Goal: Communication & Community: Answer question/provide support

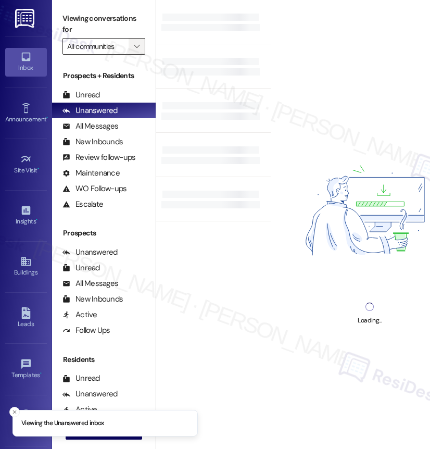
click at [135, 45] on icon "" at bounding box center [137, 46] width 6 height 8
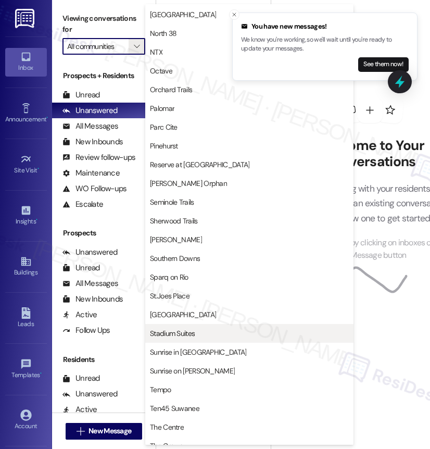
scroll to position [548, 0]
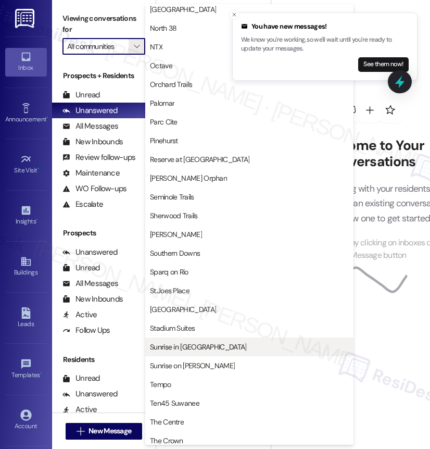
click at [208, 347] on span "Sunrise in [GEOGRAPHIC_DATA]" at bounding box center [249, 347] width 199 height 10
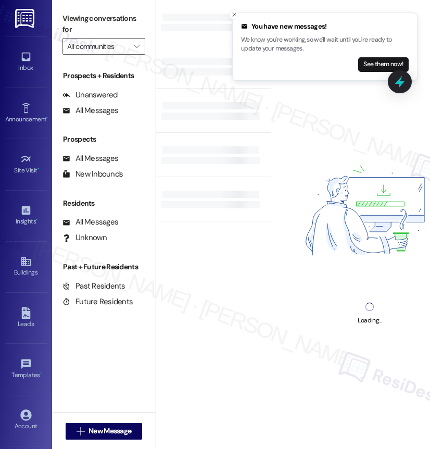
type input "Sunrise in [GEOGRAPHIC_DATA]"
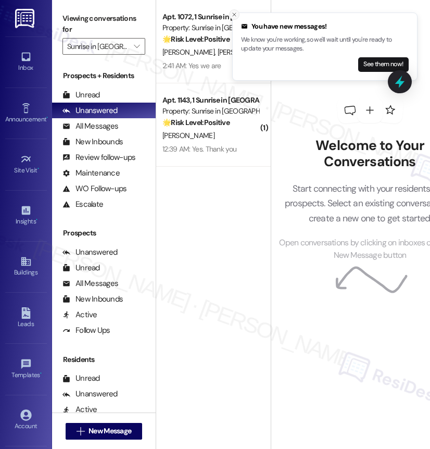
click at [234, 15] on icon "Close toast" at bounding box center [234, 14] width 6 height 6
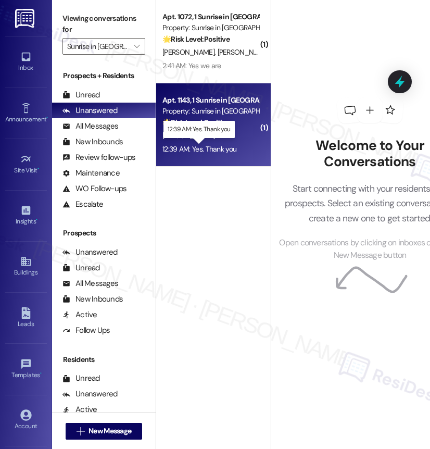
click at [230, 146] on div "12:39 AM: Yes. Thank you 12:39 AM: Yes. Thank you" at bounding box center [199, 148] width 74 height 9
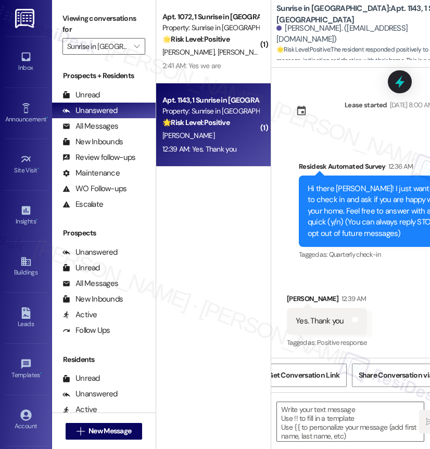
scroll to position [0, 34]
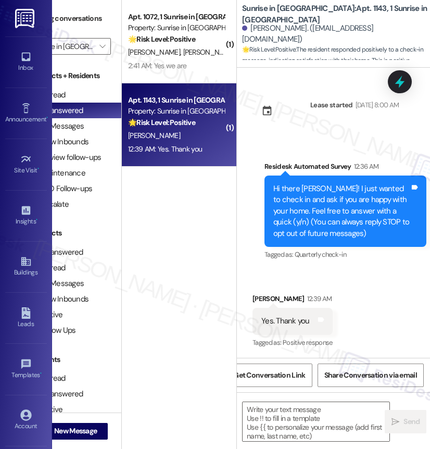
type textarea "Fetching suggested responses. Please feel free to read through the conversation…"
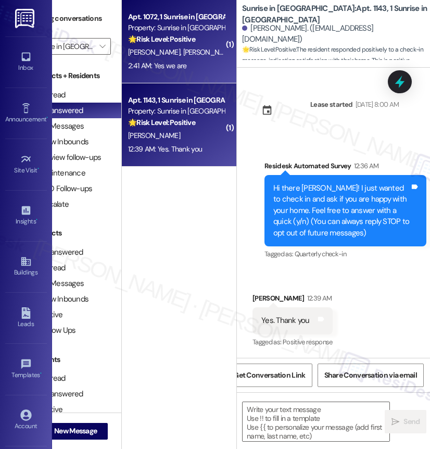
click at [174, 59] on div "2:41 AM: Yes we are 2:41 AM: Yes we are" at bounding box center [176, 65] width 98 height 13
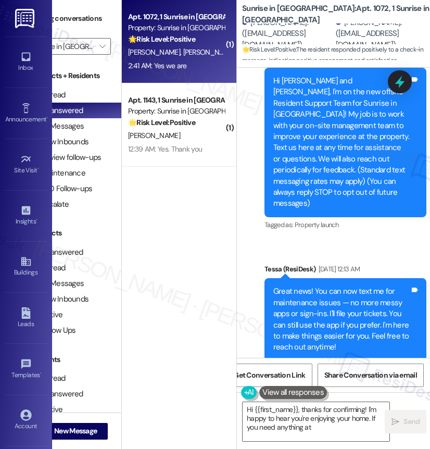
scroll to position [82, 0]
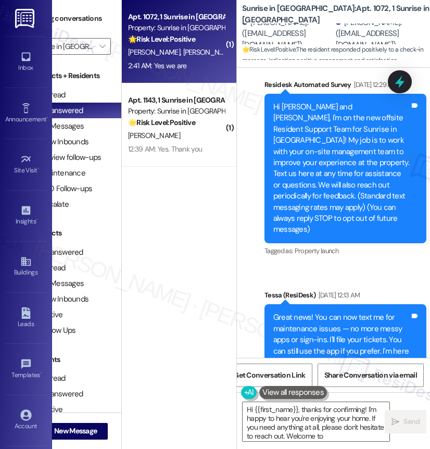
type textarea "Hi {{first_name}}, thanks for confirming! I'm happy to hear you're enjoying you…"
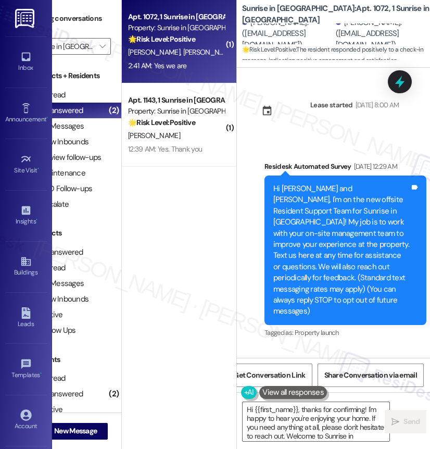
scroll to position [344, 0]
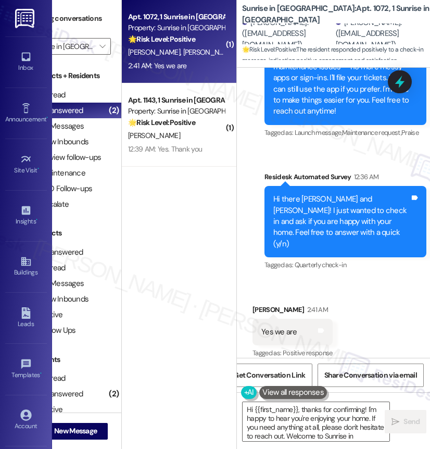
click at [282, 150] on div "Survey, sent via SMS Residesk Automated Survey [DATE] 12:29 AM Hi [PERSON_NAME]…" at bounding box center [335, 37] width 197 height 487
